Goal: Feedback & Contribution: Leave review/rating

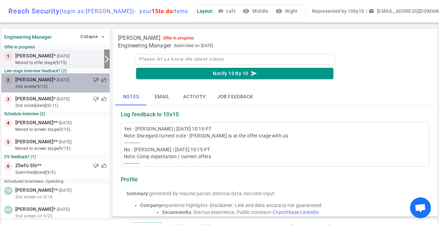
click at [50, 85] on small "2nd Onsite (9/15)" at bounding box center [61, 87] width 92 height 6
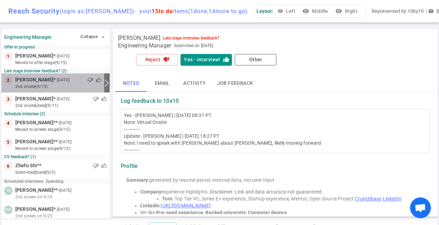
click at [98, 79] on span "thumb_up" at bounding box center [99, 80] width 6 height 6
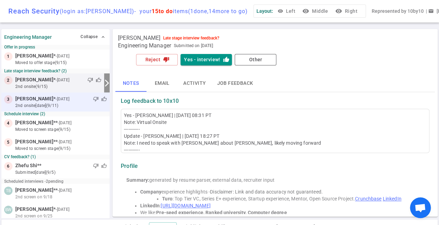
click at [73, 102] on div "thumb_down thumb_up" at bounding box center [89, 99] width 36 height 7
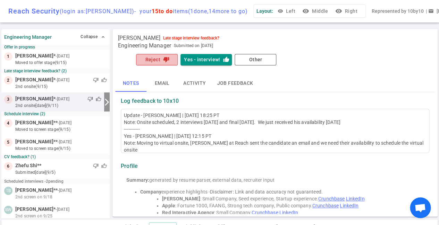
click at [155, 60] on button "Reject thumb_down" at bounding box center [157, 59] width 42 height 11
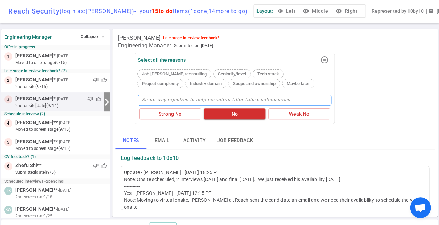
click at [162, 103] on textarea at bounding box center [235, 100] width 194 height 11
type textarea "I"
type textarea "I w"
type textarea "I wi"
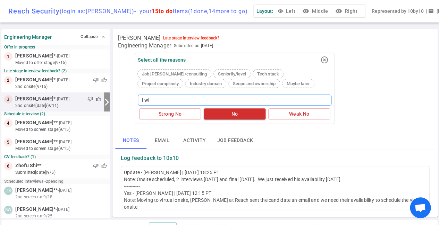
type textarea "I wil"
type textarea "I will"
type textarea "I will g"
type textarea "I will ge"
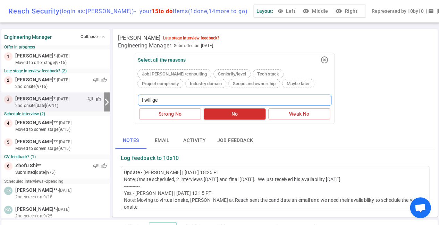
type textarea "I will get"
type textarea "I will get i"
type textarea "I will get in"
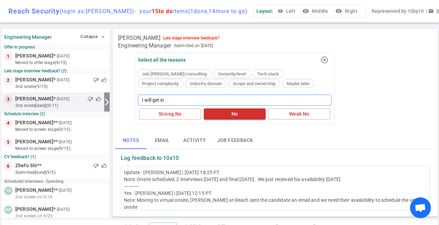
type textarea "I will get in t"
type textarea "I will get in to"
type textarea "I will get in [GEOGRAPHIC_DATA]"
type textarea "I will get in touch"
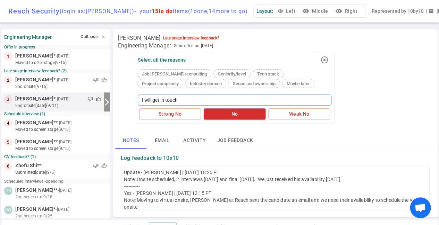
type textarea "I will get in touch"
type textarea "I will get in touch w"
type textarea "I will get in touch wi"
type textarea "I will get in touch wit"
type textarea "I will get in touch with"
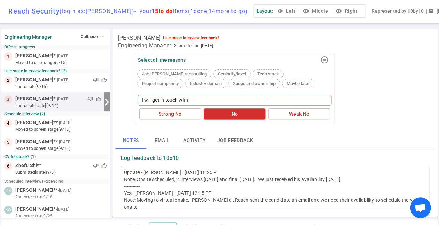
type textarea "I will get in touch with"
type textarea "I will get in touch with B"
type textarea "I will get in touch with Br"
type textarea "I will get in touch with Bri"
type textarea "I will get in touch with [PERSON_NAME]"
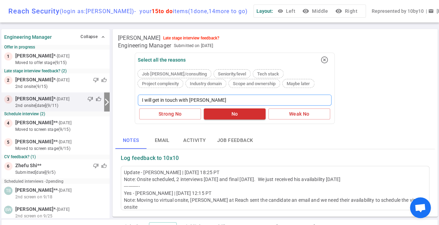
type textarea "I will get in touch with [PERSON_NAME]"
type textarea "I will get in touch with [PERSON_NAME]."
type textarea "I will get in touch with [PERSON_NAME]. I"
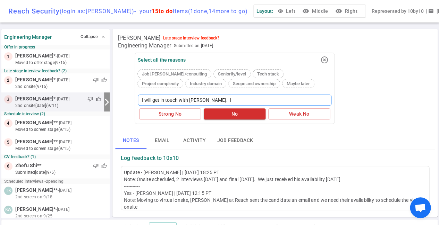
type textarea "I will get in touch with [PERSON_NAME]. In"
type textarea "I will get in touch with [PERSON_NAME]. Int"
type textarea "I will get in touch with [PERSON_NAME]. Inte"
type textarea "I will get in touch with [PERSON_NAME]. Inter"
type textarea "I will get in touch with [PERSON_NAME]. Interv"
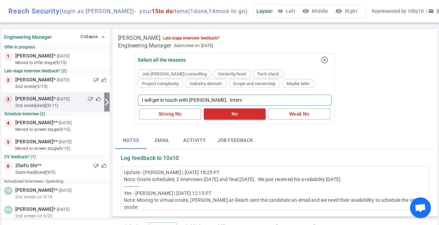
type textarea "I will get in touch with [PERSON_NAME]. Intervi"
type textarea "I will get in touch with [PERSON_NAME]. Intervie"
type textarea "I will get in touch with [PERSON_NAME]. Interview"
type textarea "I will get in touch with [PERSON_NAME]. Interviewe"
type textarea "I will get in touch with [PERSON_NAME]. Interviewed"
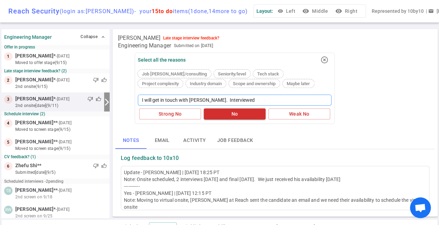
type textarea "I will get in touch with [PERSON_NAME]. Interviewed"
type textarea "I will get in touch with [PERSON_NAME]. Interviewed w"
type textarea "I will get in touch with [PERSON_NAME]. Interviewed we"
type textarea "I will get in touch with [PERSON_NAME]. Interviewed wel"
type textarea "I will get in touch with [PERSON_NAME]. Interviewed well"
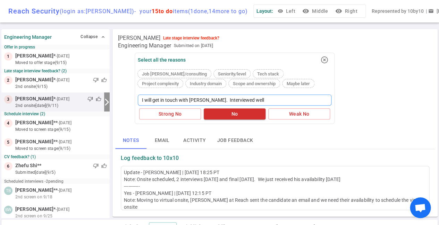
type textarea "I will get in touch with [PERSON_NAME]. Interviewed well"
type textarea "I will get in touch with [PERSON_NAME]. Interviewed well b"
type textarea "I will get in touch with [PERSON_NAME]. Interviewed well bu"
type textarea "I will get in touch with [PERSON_NAME]. Interviewed well but"
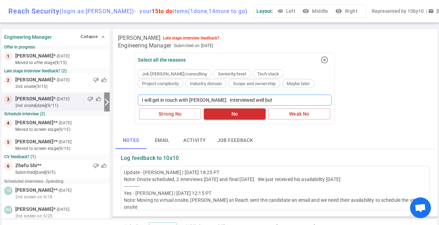
type textarea "I will get in touch with [PERSON_NAME]. Interviewed well but d"
type textarea "I will get in touch with [PERSON_NAME]. Interviewed well but di"
type textarea "I will get in touch with [PERSON_NAME]. Interviewed well but did"
type textarea "I will get in touch with [PERSON_NAME]. Interviewed well but did n"
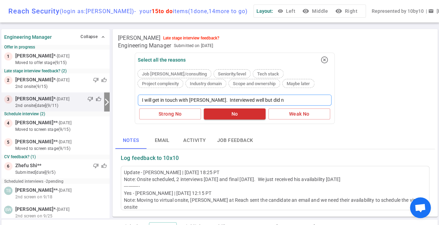
type textarea "I will get in touch with [PERSON_NAME]. Interviewed well but did no"
type textarea "I will get in touch with [PERSON_NAME]. Interviewed well but did not"
type textarea "I will get in touch with [PERSON_NAME]. Interviewed well but did no"
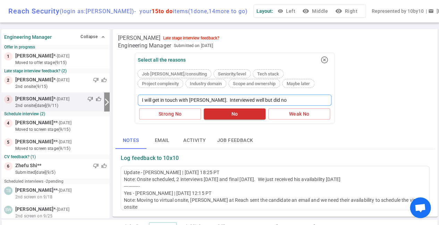
type textarea "I will get in touch with [PERSON_NAME]. Interviewed well but did n"
type textarea "I will get in touch with [PERSON_NAME]. Interviewed well but did"
type textarea "I will get in touch with [PERSON_NAME]. Interviewed well but di"
type textarea "I will get in touch with [PERSON_NAME]. Interviewed well but did"
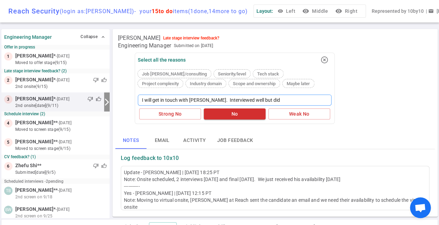
type textarea "I will get in touch with [PERSON_NAME]. Interviewed well but did"
type textarea "I will get in touch with [PERSON_NAME]. Interviewed well but did n"
type textarea "I will get in touch with [PERSON_NAME]. Interviewed well but did no"
type textarea "I will get in touch with [PERSON_NAME]. Interviewed well but did not"
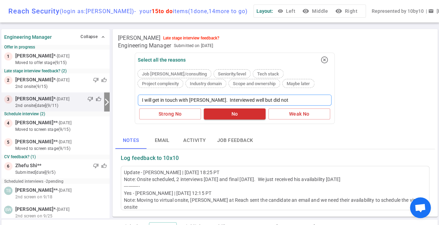
type textarea "I will get in touch with [PERSON_NAME]. Interviewed well but did not"
type textarea "I will get in touch with [PERSON_NAME]. Interviewed well but did no"
type textarea "I will get in touch with [PERSON_NAME]. Interviewed well but did n"
type textarea "I will get in touch with [PERSON_NAME]. Interviewed well but did"
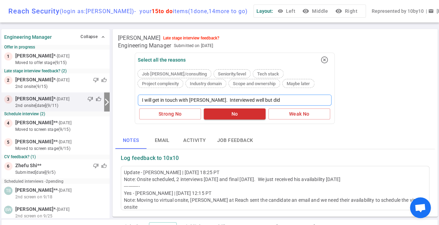
type textarea "I will get in touch with [PERSON_NAME]. Interviewed well but di"
type textarea "I will get in touch with [PERSON_NAME]. Interviewed well but d"
type textarea "I will get in touch with [PERSON_NAME]. Interviewed well but"
type textarea "I will get in touch with [PERSON_NAME]. Interviewed well but w"
type textarea "I will get in touch with [PERSON_NAME]. Interviewed well but wa"
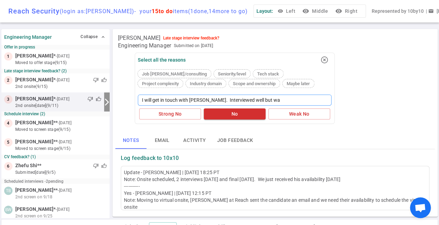
type textarea "I will get in touch with [PERSON_NAME]. Interviewed well but was"
type textarea "I will get in touch with [PERSON_NAME]. Interviewed well but was n"
type textarea "I will get in touch with [PERSON_NAME]. Interviewed well but was no"
type textarea "I will get in touch with [PERSON_NAME]. Interviewed well but was not"
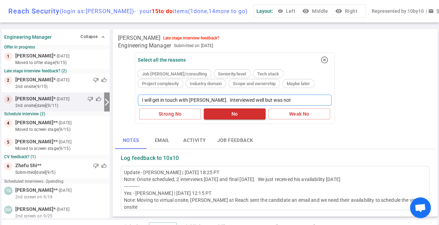
type textarea "I will get in touch with [PERSON_NAME]. Interviewed well but was not"
type textarea "I will get in touch with [PERSON_NAME]. Interviewed well but was not a"
type textarea "I will get in touch with [PERSON_NAME]. Interviewed well but was not a c"
type textarea "I will get in touch with [PERSON_NAME]. Interviewed well but was not a co"
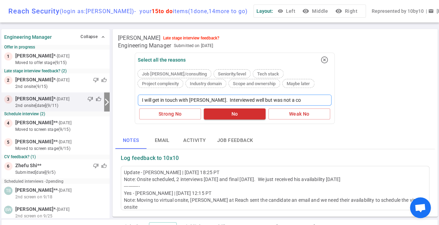
type textarea "I will get in touch with [PERSON_NAME]. Interviewed well but was not a con"
type textarea "I will get in touch with [PERSON_NAME]. Interviewed well but was not a cons"
type textarea "I will get in touch with [PERSON_NAME]. Interviewed well but was not a conse"
type textarea "I will get in touch with [PERSON_NAME]. Interviewed well but was not a consen"
type textarea "I will get in touch with [PERSON_NAME]. Interviewed well but was not a consens"
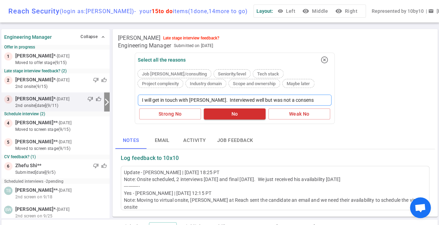
type textarea "I will get in touch with [PERSON_NAME]. Interviewed well but was not a consensu"
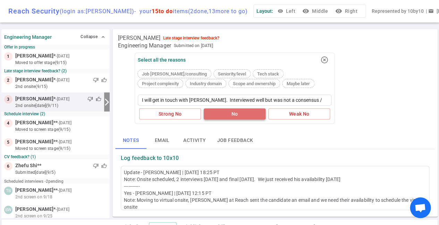
click at [231, 113] on button "No" at bounding box center [235, 114] width 62 height 11
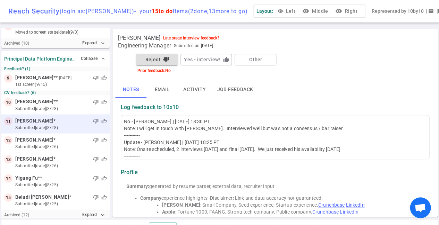
scroll to position [260, 0]
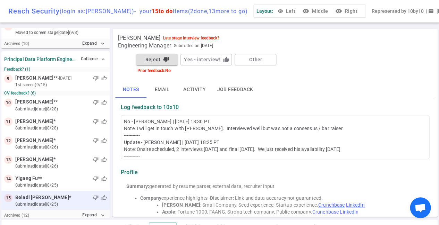
click at [51, 201] on small "submitted [DATE] (8/25)" at bounding box center [61, 204] width 92 height 6
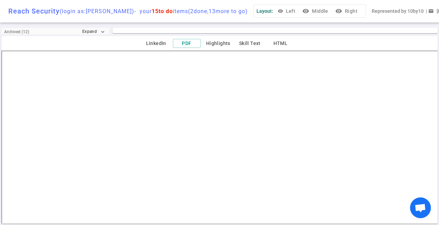
scroll to position [184, 0]
